Goal: Information Seeking & Learning: Learn about a topic

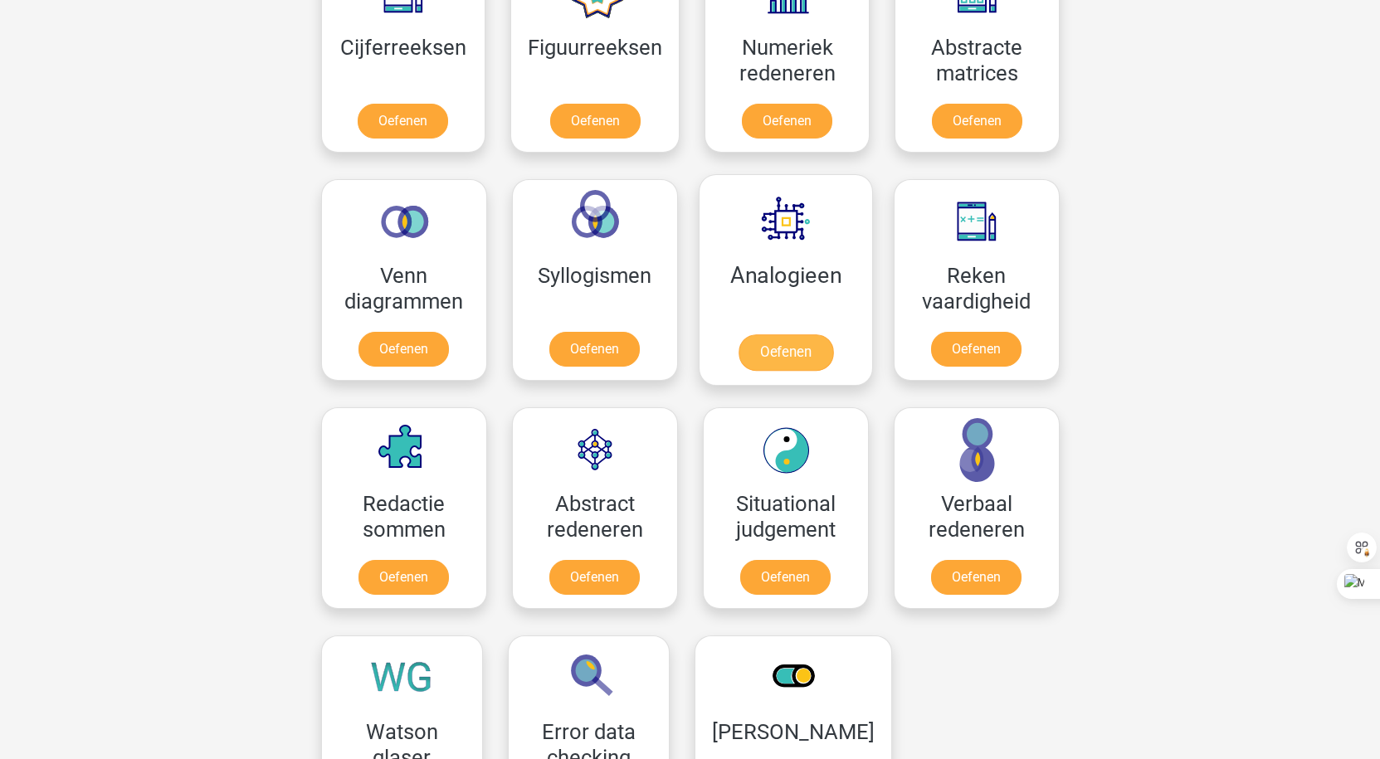
scroll to position [830, 0]
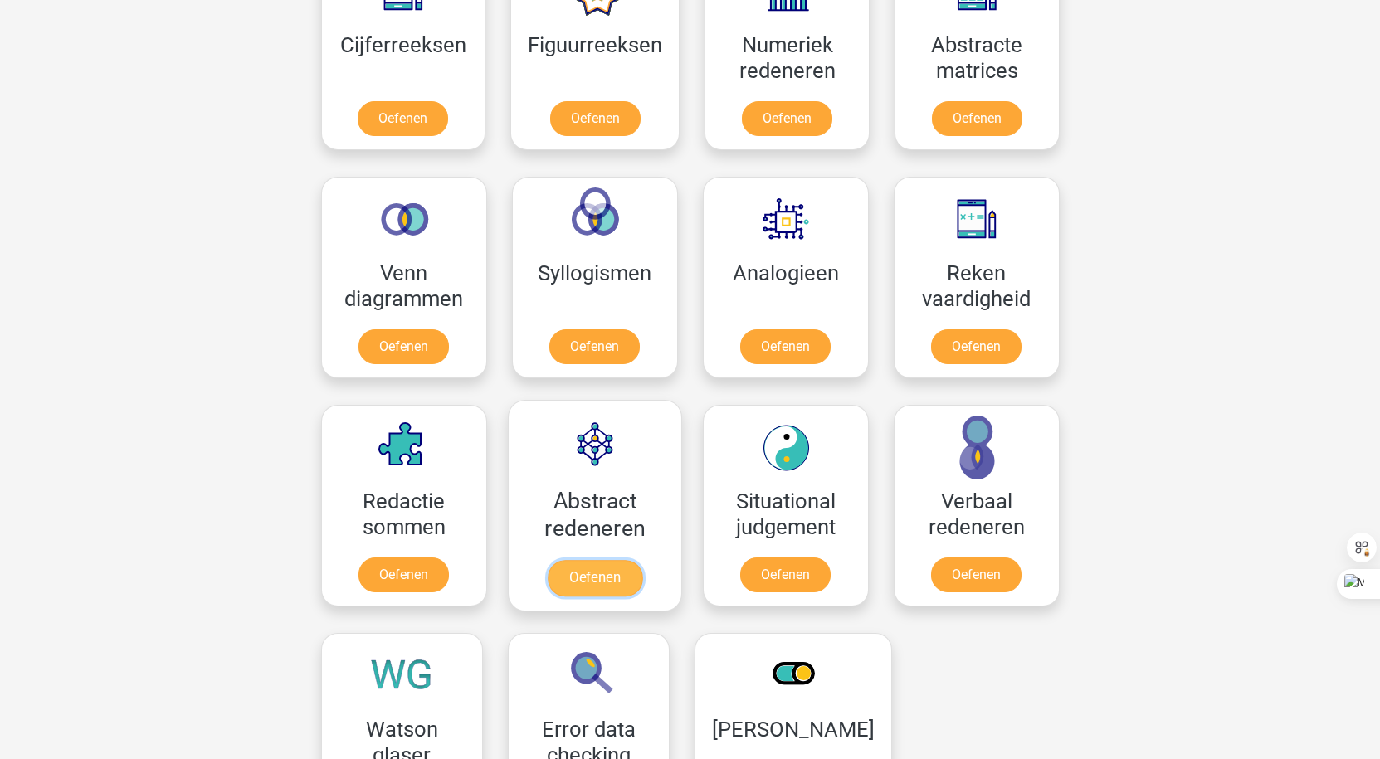
click at [585, 564] on link "Oefenen" at bounding box center [594, 578] width 95 height 37
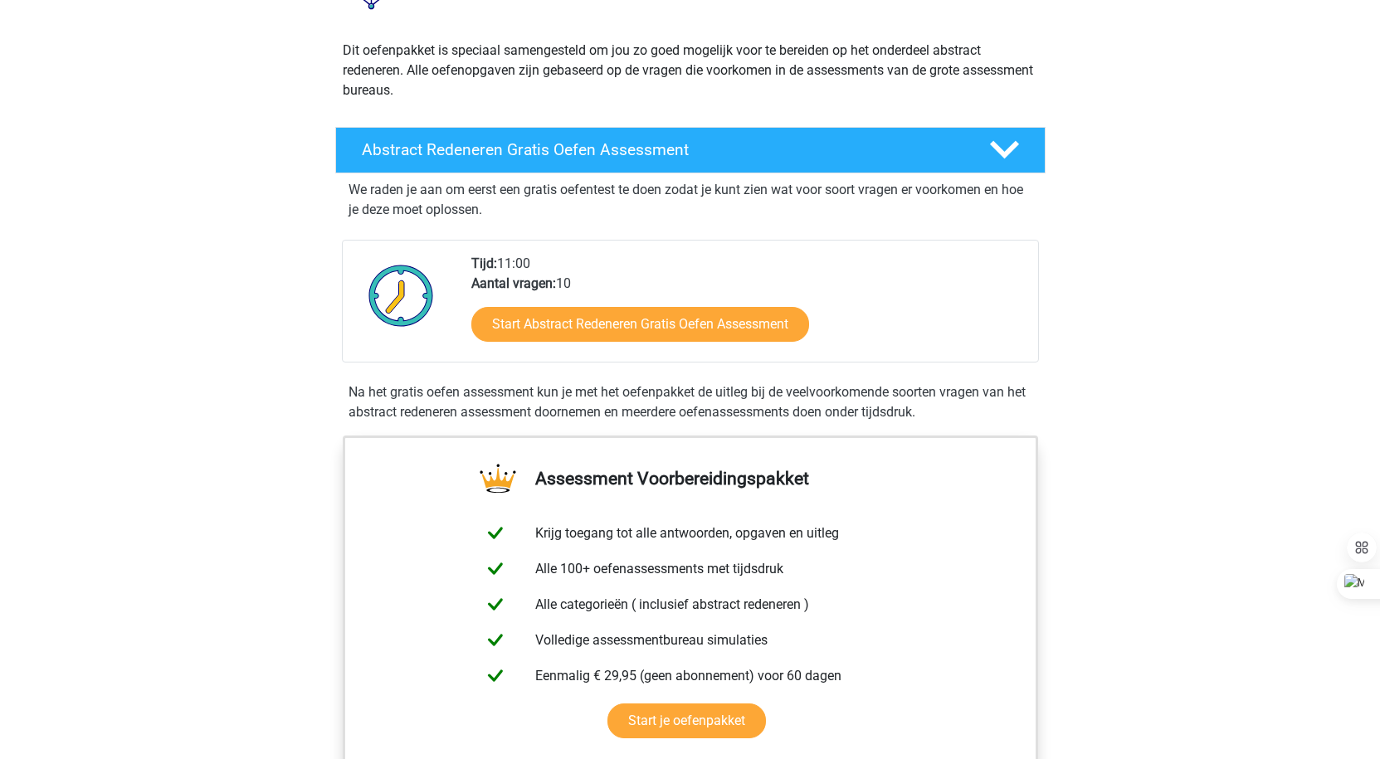
scroll to position [166, 0]
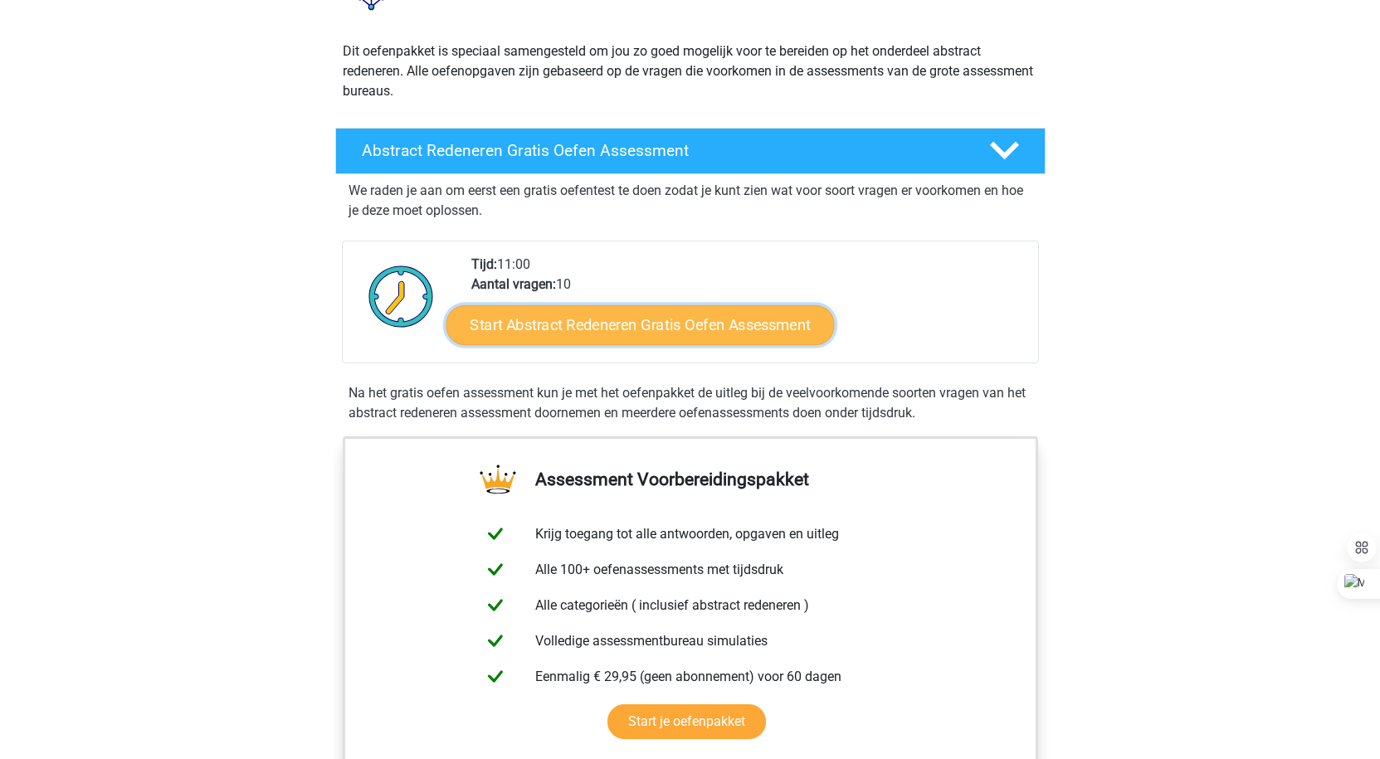
click at [782, 329] on link "Start Abstract Redeneren Gratis Oefen Assessment" at bounding box center [640, 325] width 388 height 40
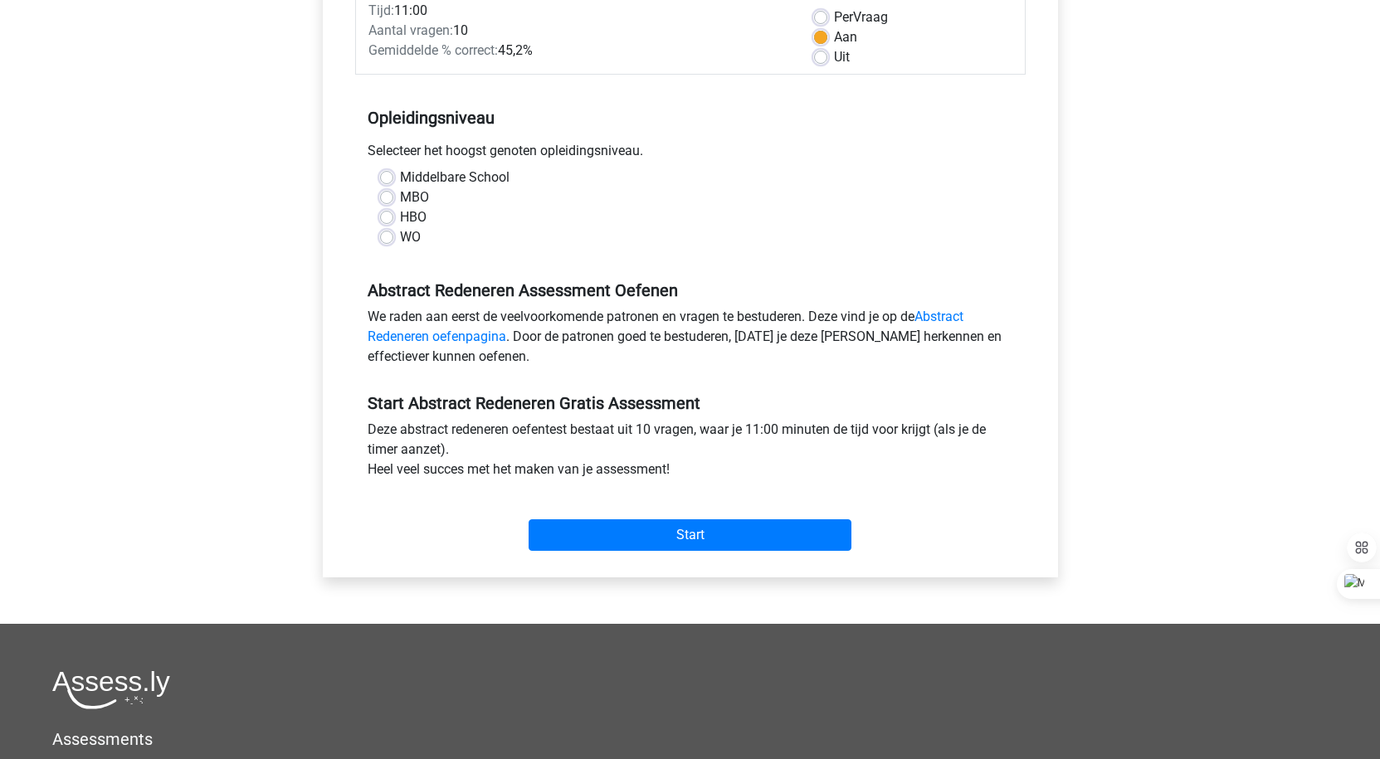
scroll to position [166, 0]
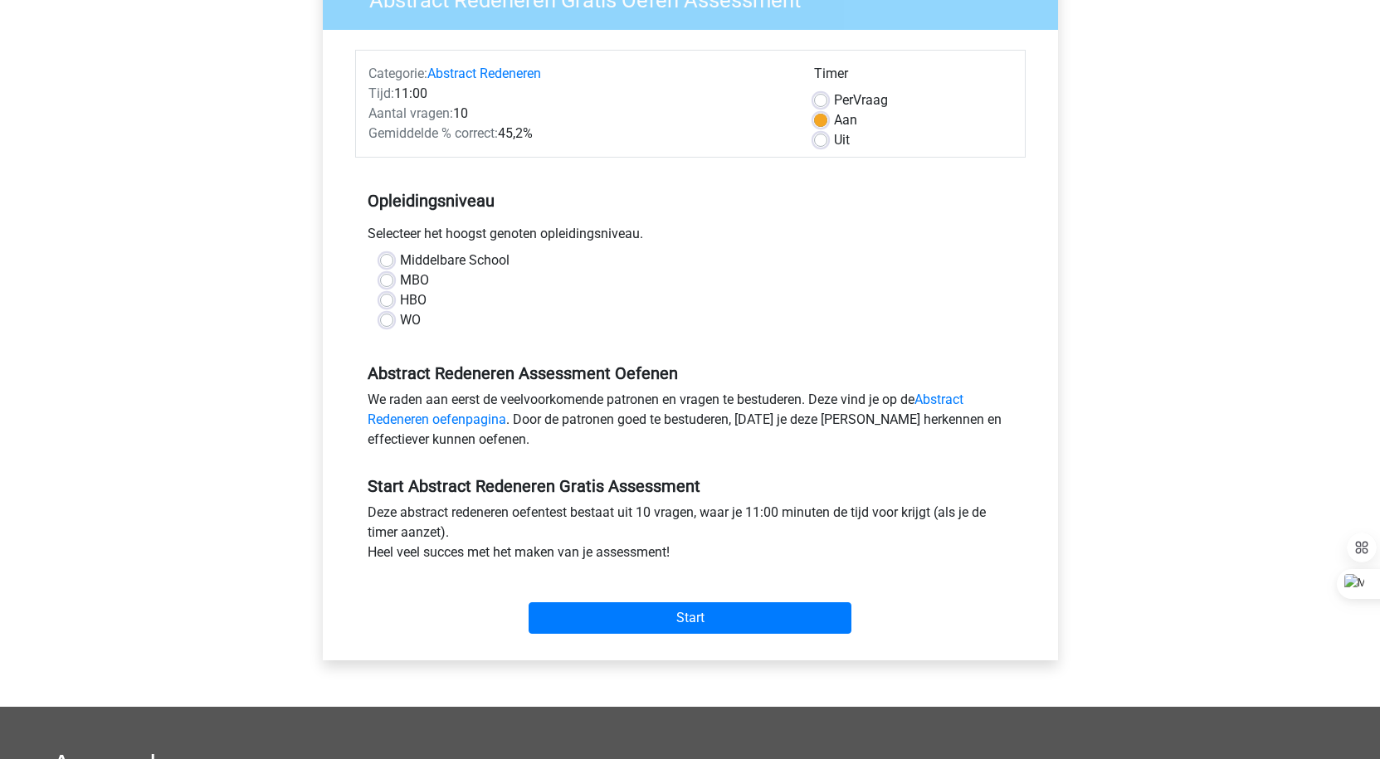
click at [393, 303] on div "HBO" at bounding box center [690, 300] width 621 height 20
click at [400, 303] on label "HBO" at bounding box center [413, 300] width 27 height 20
click at [387, 303] on input "HBO" at bounding box center [386, 298] width 13 height 17
radio input "true"
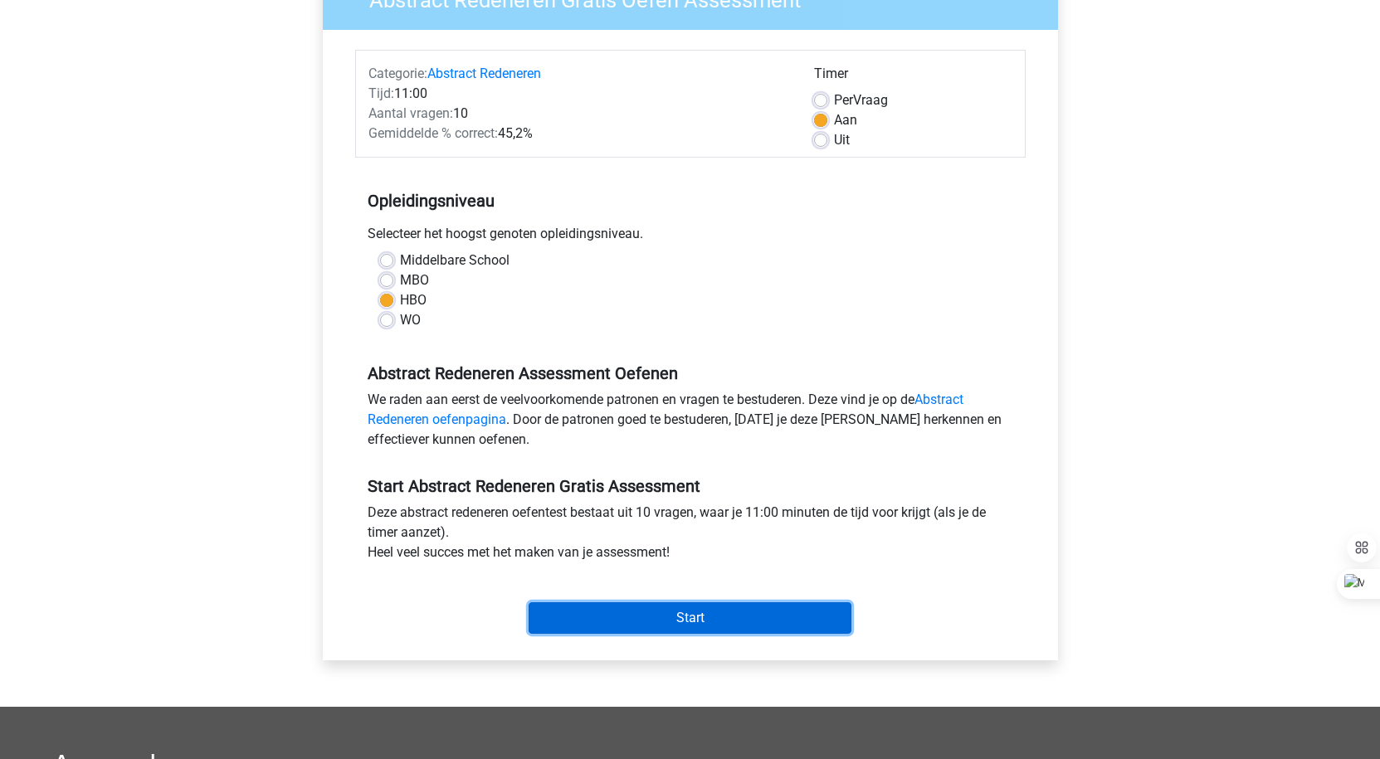
click at [692, 618] on input "Start" at bounding box center [690, 619] width 323 height 32
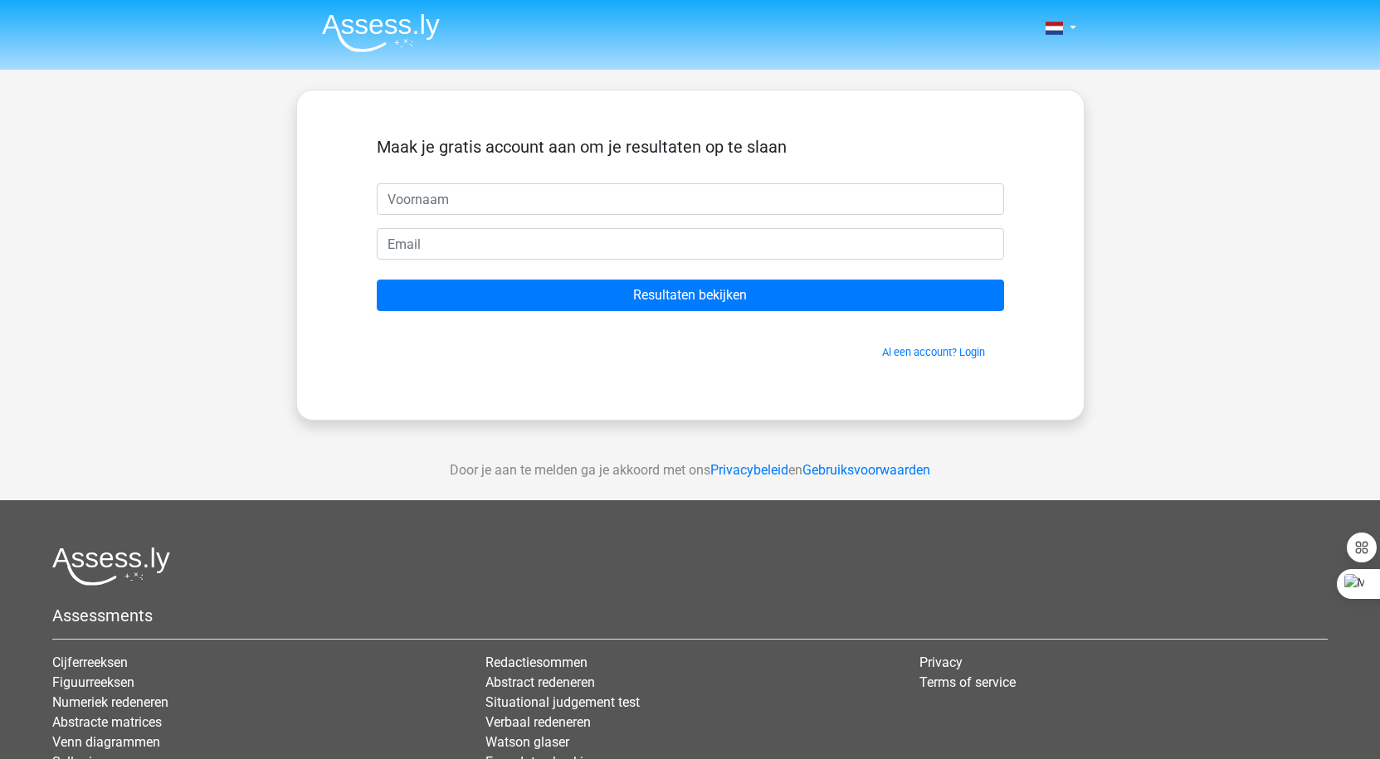
scroll to position [86, 0]
click at [1278, 270] on div "Nederlands English" at bounding box center [690, 469] width 1380 height 939
